Goal: Ask a question

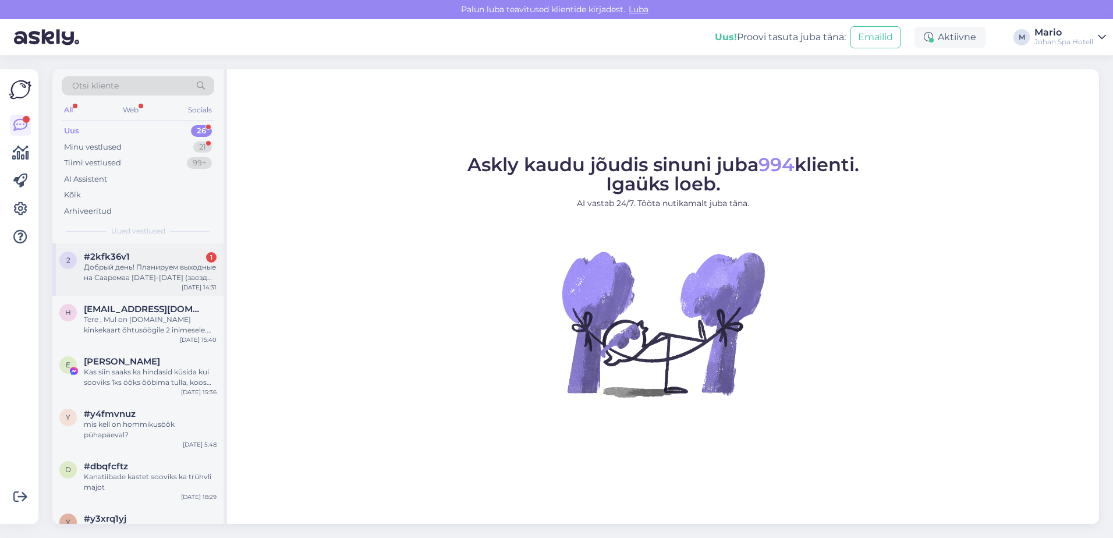
click at [124, 261] on span "#2kfk36v1" at bounding box center [107, 256] width 46 height 10
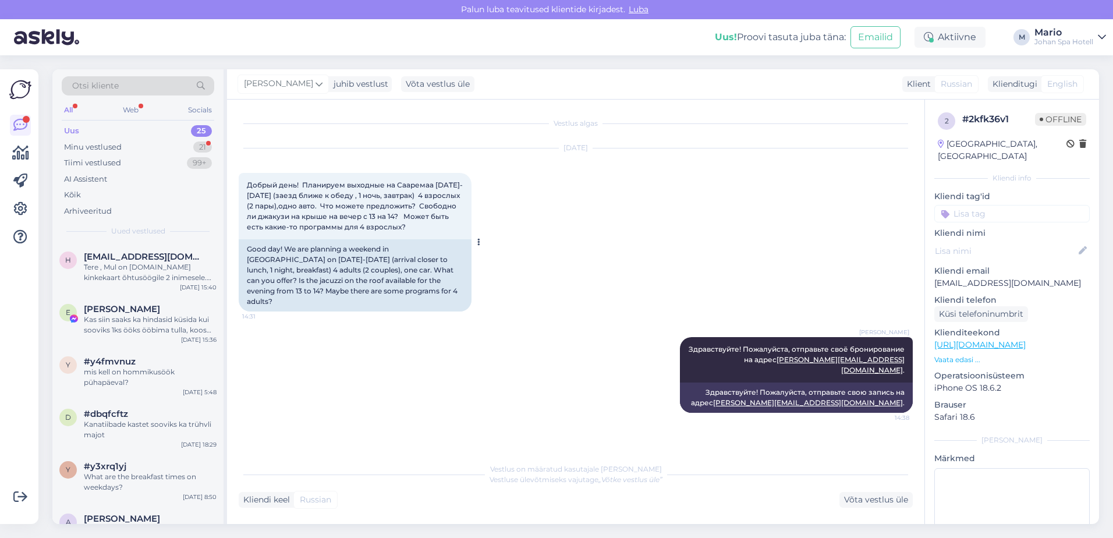
click at [478, 239] on icon at bounding box center [478, 242] width 3 height 7
drag, startPoint x: 233, startPoint y: 223, endPoint x: 253, endPoint y: 216, distance: 21.7
click at [233, 223] on div "Vestlus algas [DATE] Добрый день! Планируем выходные на Сааремаа [DATE]-[DATE] …" at bounding box center [575, 312] width 697 height 424
click at [257, 215] on span "Добрый день! Планируем выходные на Сааремаа [DATE]-[DATE] (заезд ближе к обеду …" at bounding box center [355, 205] width 216 height 51
click at [286, 504] on div "Kliendi keel" at bounding box center [264, 500] width 51 height 12
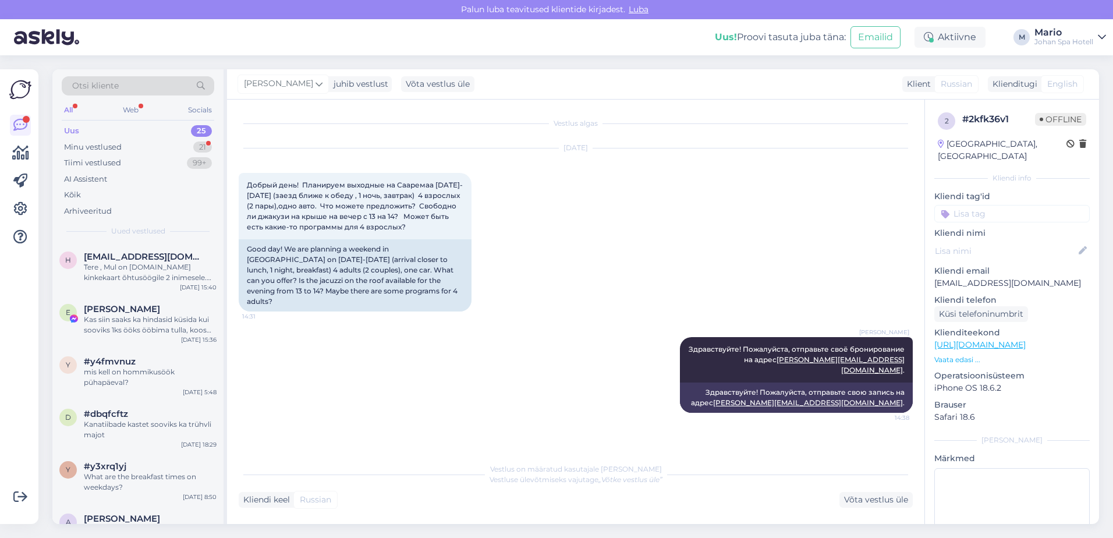
click at [303, 502] on span "Russian" at bounding box center [315, 500] width 31 height 12
click at [758, 437] on div "Vestlus algas [DATE] Добрый день! Планируем выходные на Сааремаа [DATE]-[DATE] …" at bounding box center [581, 278] width 684 height 335
click at [750, 266] on div "[DATE] Добрый день! Планируем выходные на Сааремаа [DATE]-[DATE] (заезд ближе к…" at bounding box center [576, 230] width 674 height 189
drag, startPoint x: 572, startPoint y: 459, endPoint x: 570, endPoint y: 444, distance: 14.7
click at [573, 459] on div "Vestlus on määratud kasutajale [PERSON_NAME] ülevõtmiseks vajutage „Võtke vestl…" at bounding box center [576, 482] width 674 height 51
